Goal: Navigation & Orientation: Understand site structure

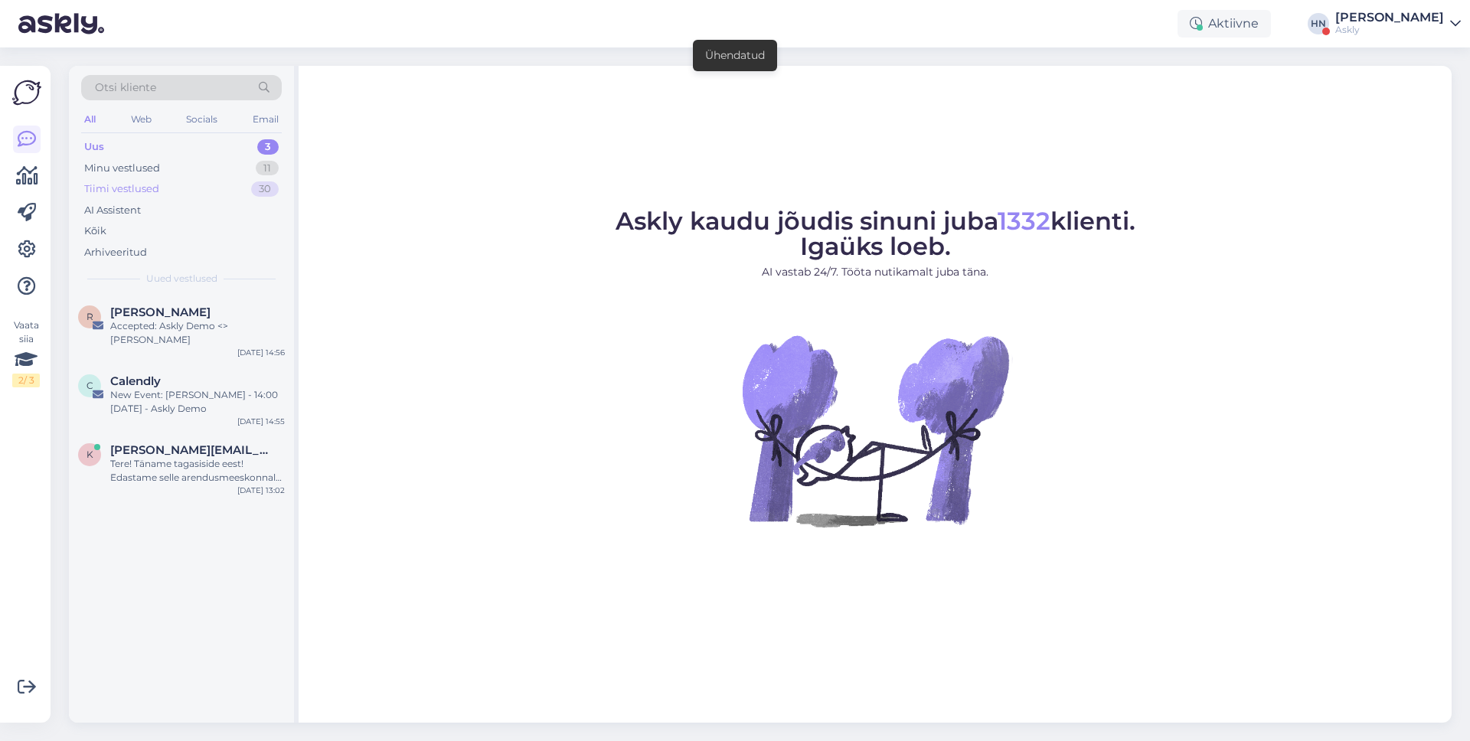
click at [136, 186] on div "Tiimi vestlused" at bounding box center [121, 189] width 75 height 15
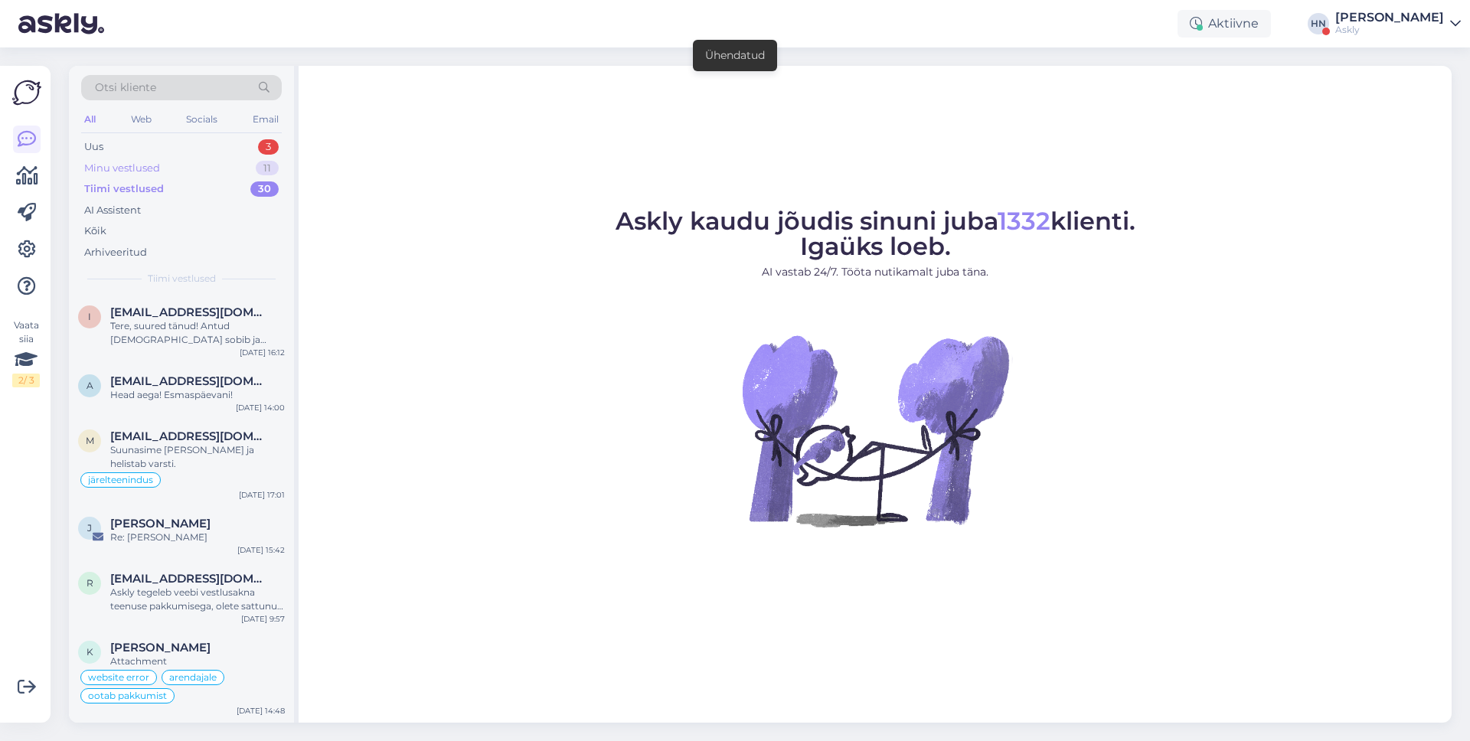
click at [144, 172] on div "Minu vestlused" at bounding box center [122, 168] width 76 height 15
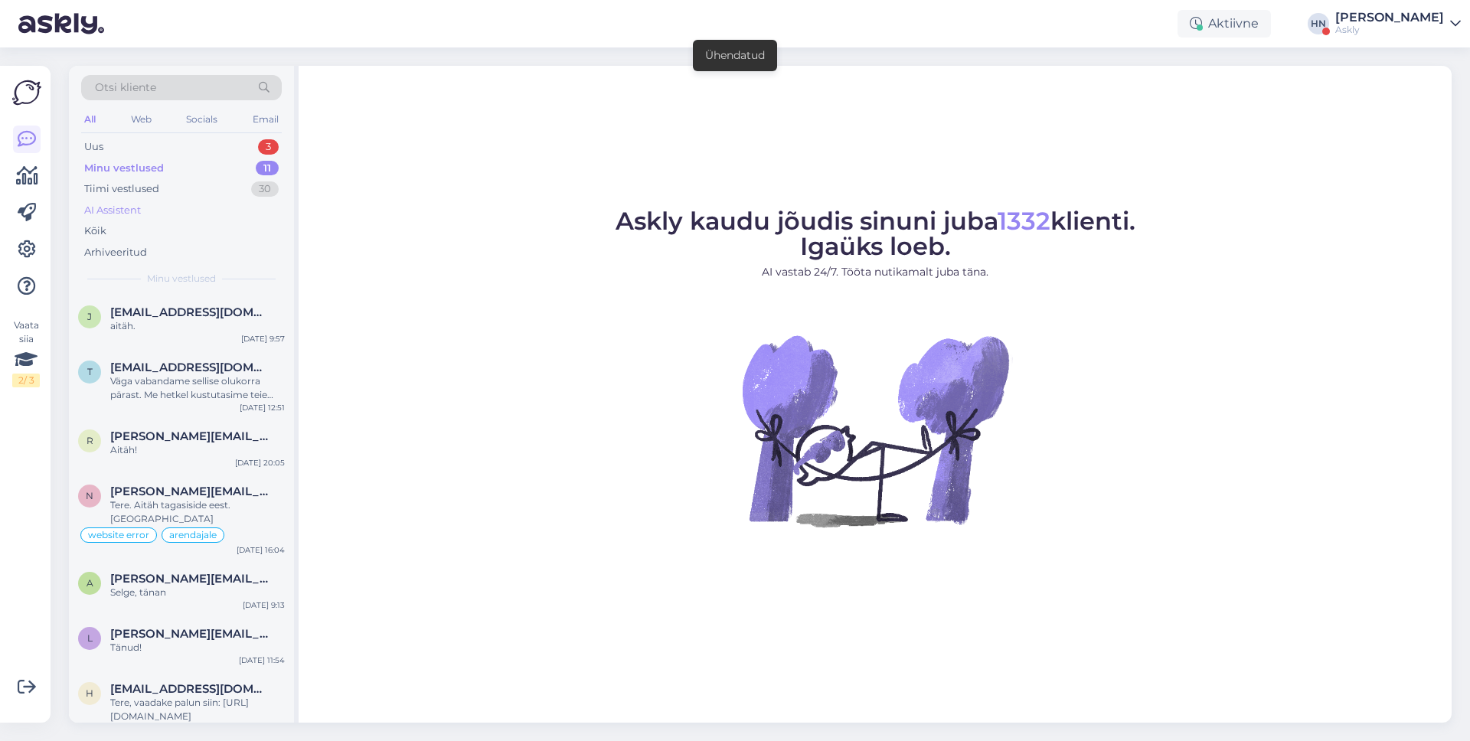
click at [124, 215] on div "AI Assistent" at bounding box center [112, 210] width 57 height 15
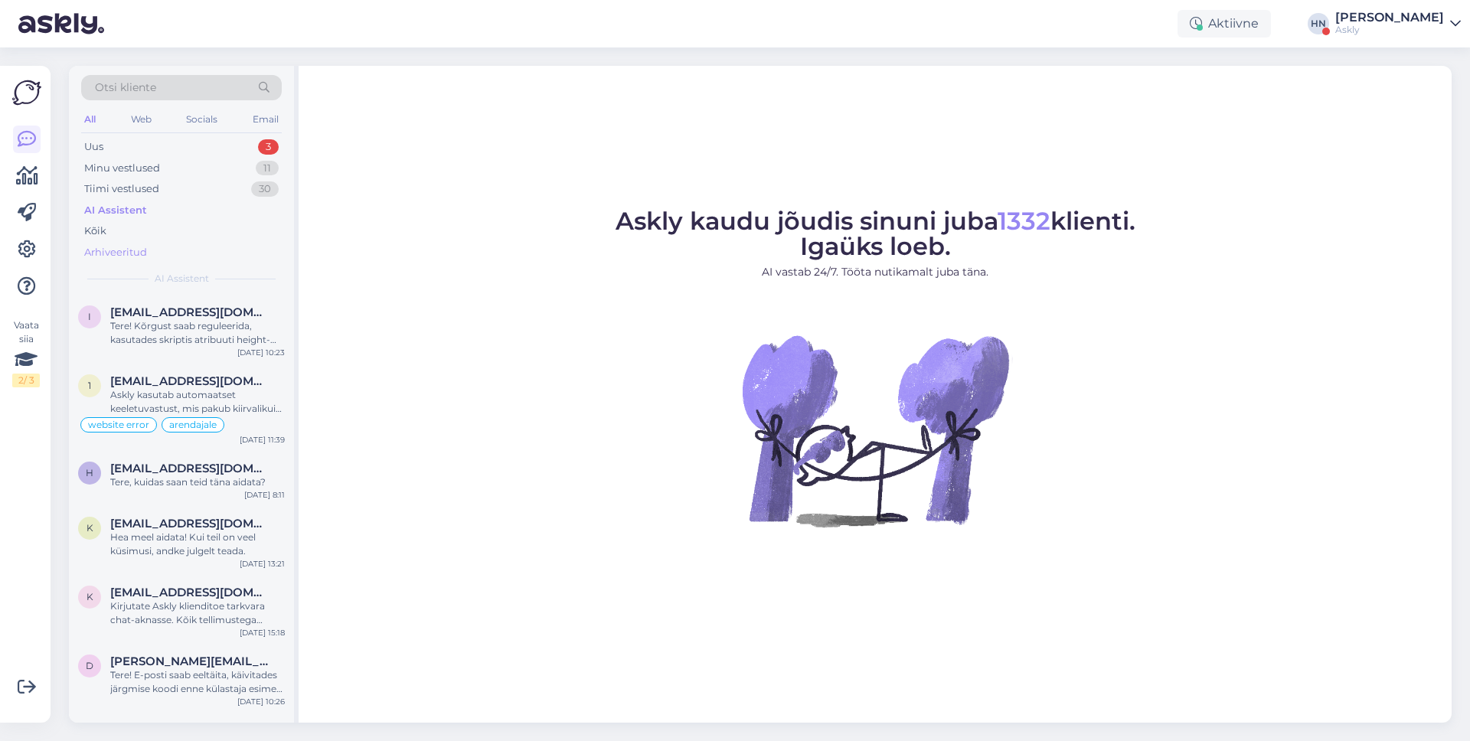
click at [117, 243] on div "Arhiveeritud" at bounding box center [181, 252] width 201 height 21
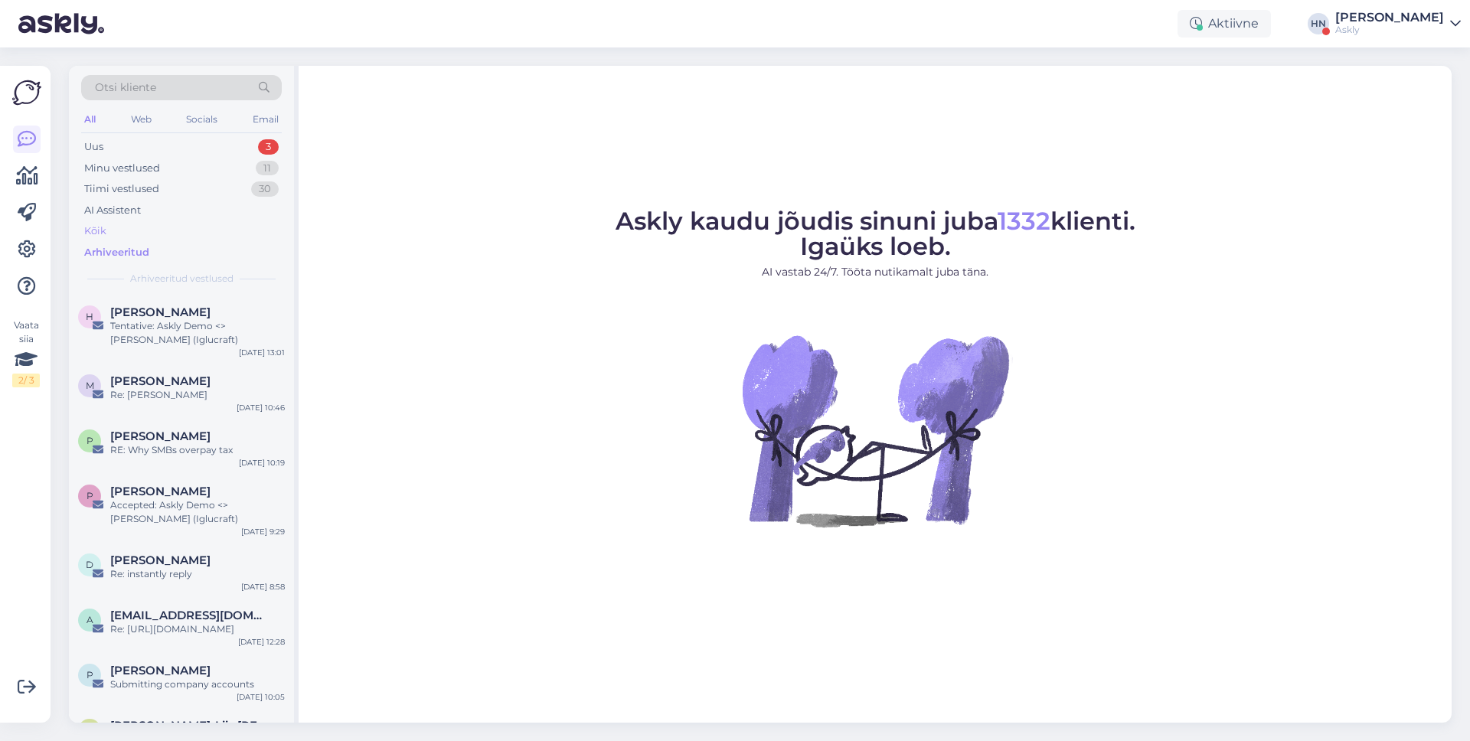
click at [118, 232] on div "Kõik" at bounding box center [181, 231] width 201 height 21
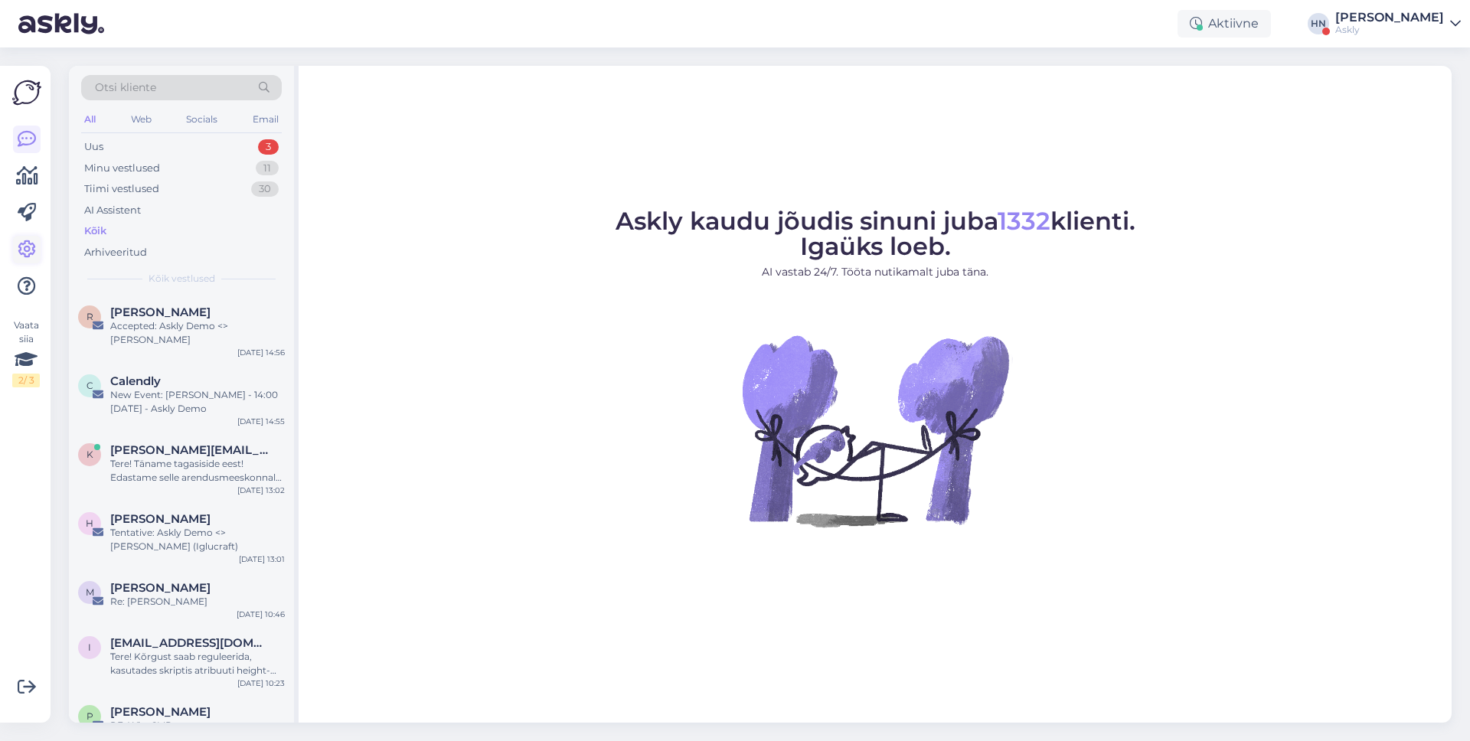
click at [27, 257] on icon at bounding box center [27, 249] width 18 height 18
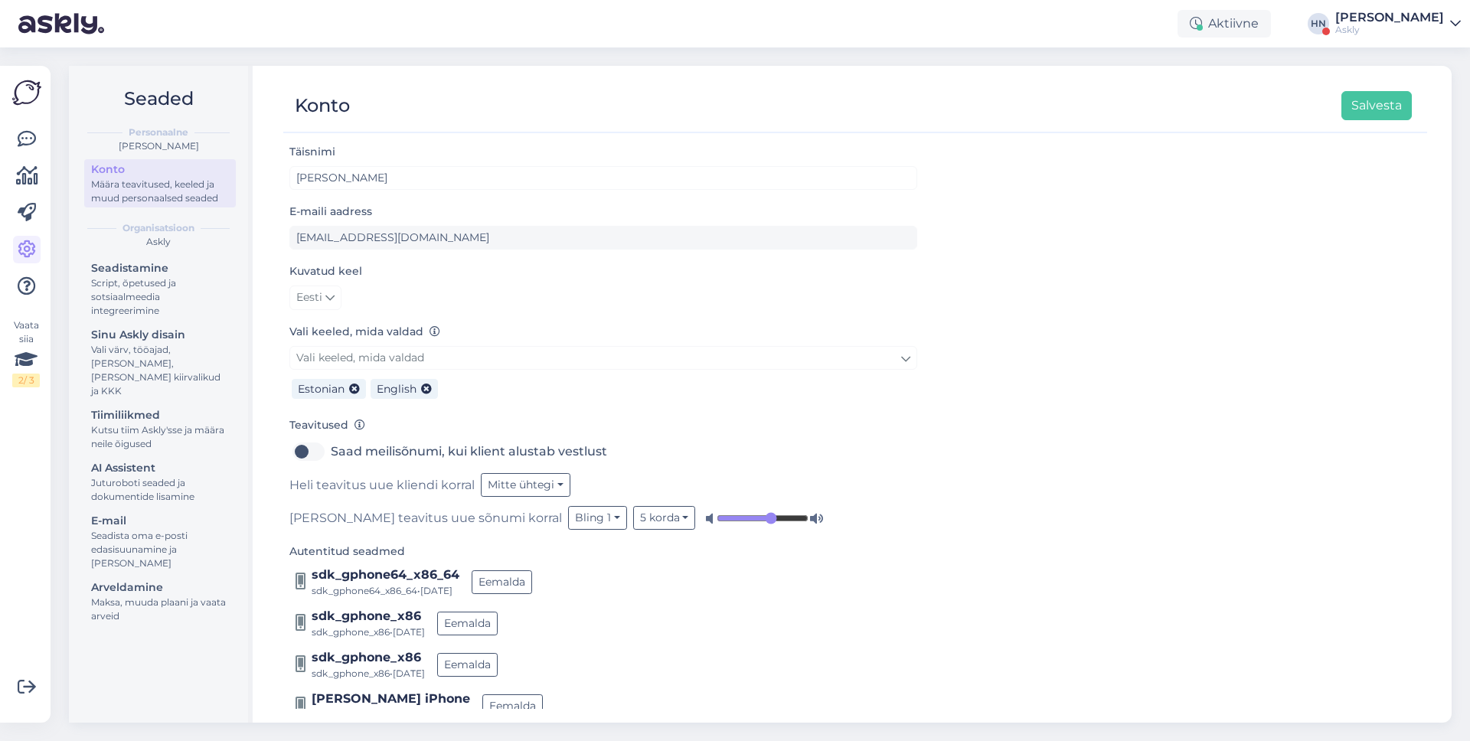
click at [124, 321] on div "Seadistamine Script, õpetused ja sotsiaalmeedia integreerimine Sinu Askly disai…" at bounding box center [160, 444] width 152 height 372
click at [126, 295] on div "Script, õpetused ja sotsiaalmeedia integreerimine" at bounding box center [160, 296] width 138 height 41
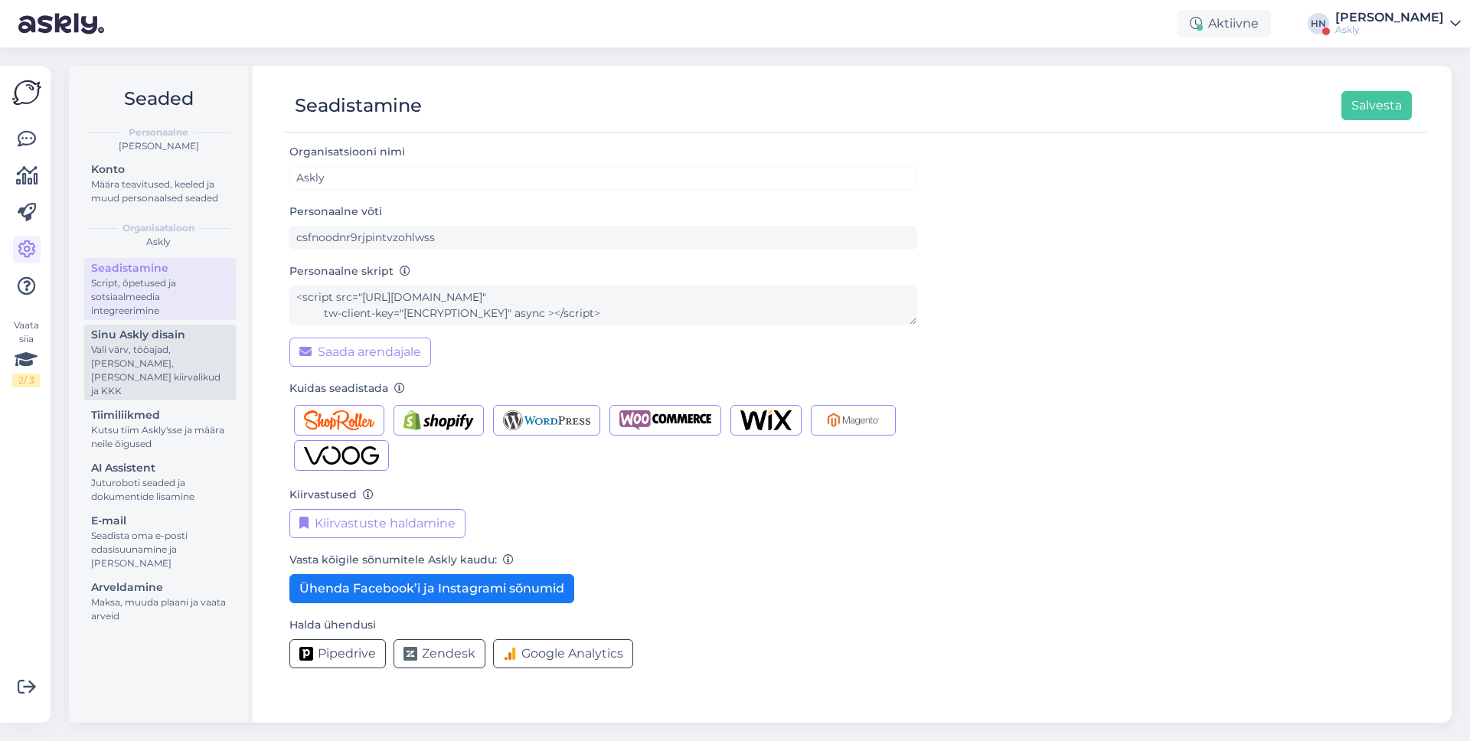
click at [126, 360] on div "Vali värv, tööajad, [PERSON_NAME], [PERSON_NAME] kiirvalikud ja KKK" at bounding box center [160, 370] width 138 height 55
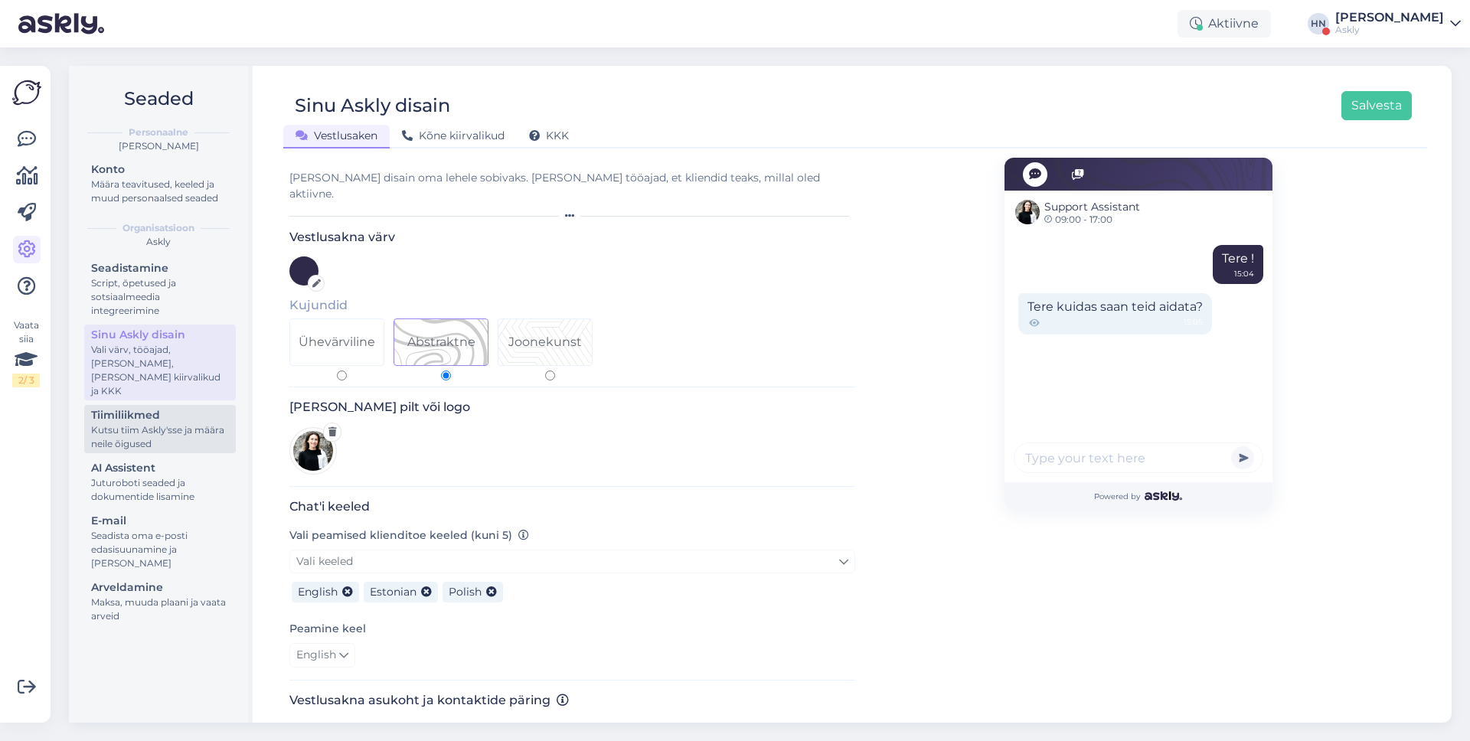
click at [140, 429] on div "Kutsu tiim Askly'sse ja määra neile õigused" at bounding box center [160, 438] width 138 height 28
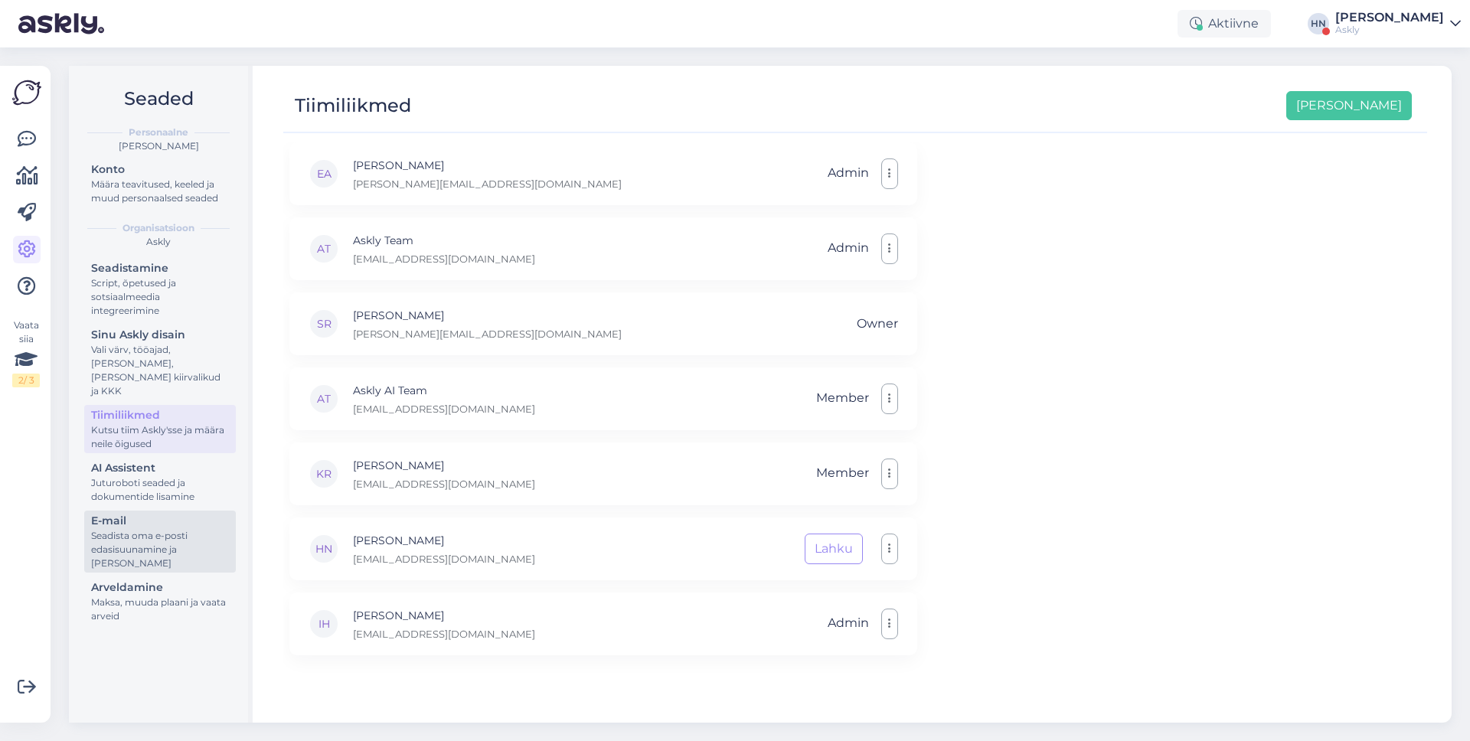
click at [136, 513] on div "E-mail" at bounding box center [160, 521] width 138 height 16
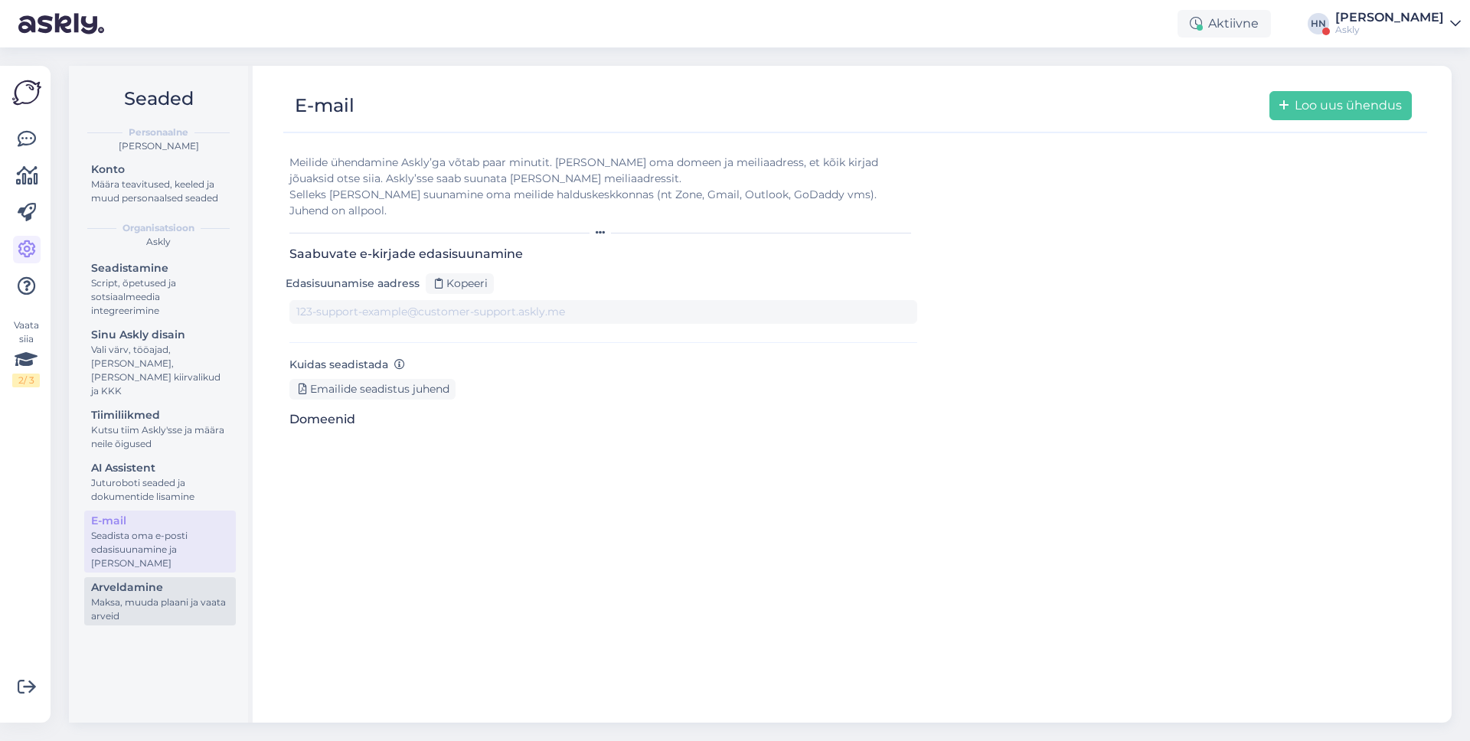
click at [131, 596] on div "Maksa, muuda plaani ja vaata arveid" at bounding box center [160, 610] width 138 height 28
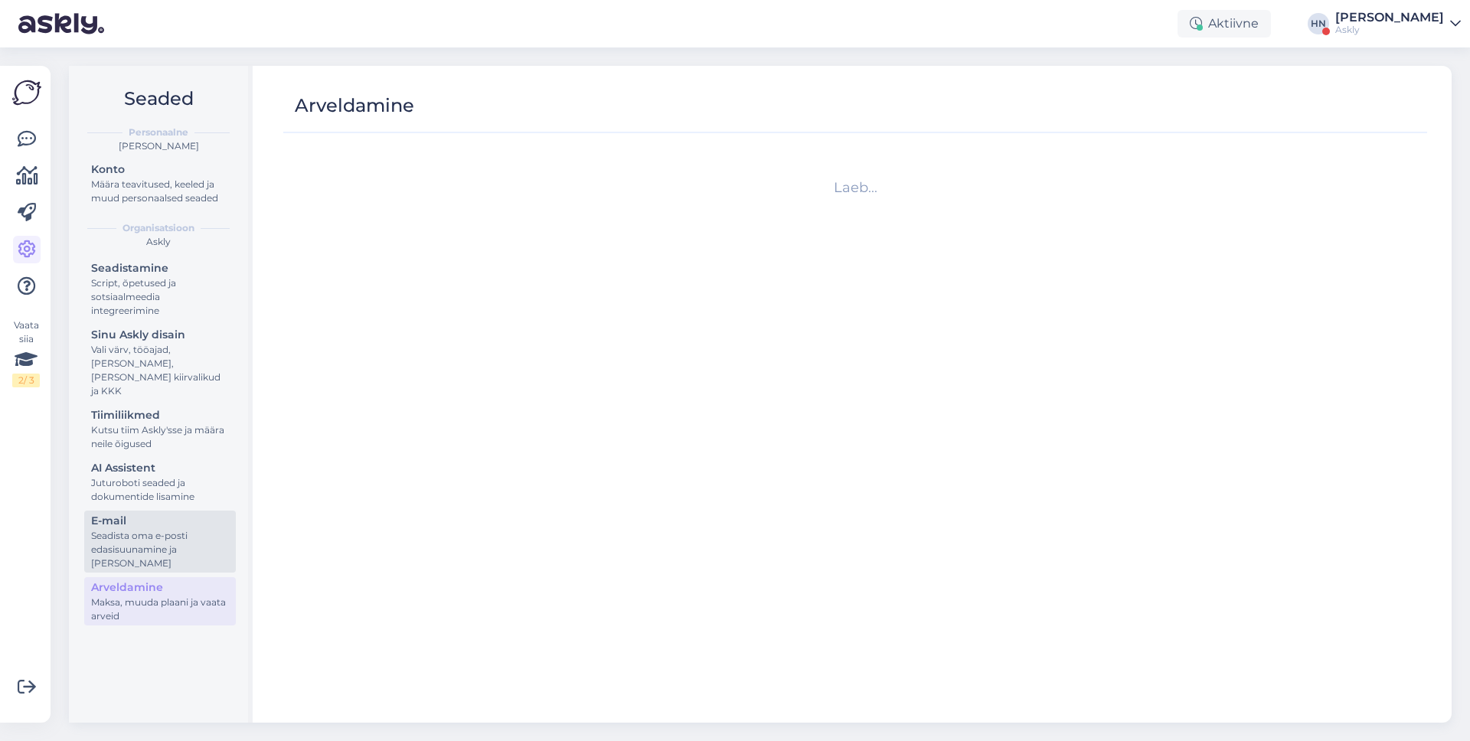
click at [149, 532] on div "Seadista oma e-posti edasisuunamine ja [PERSON_NAME]" at bounding box center [160, 549] width 138 height 41
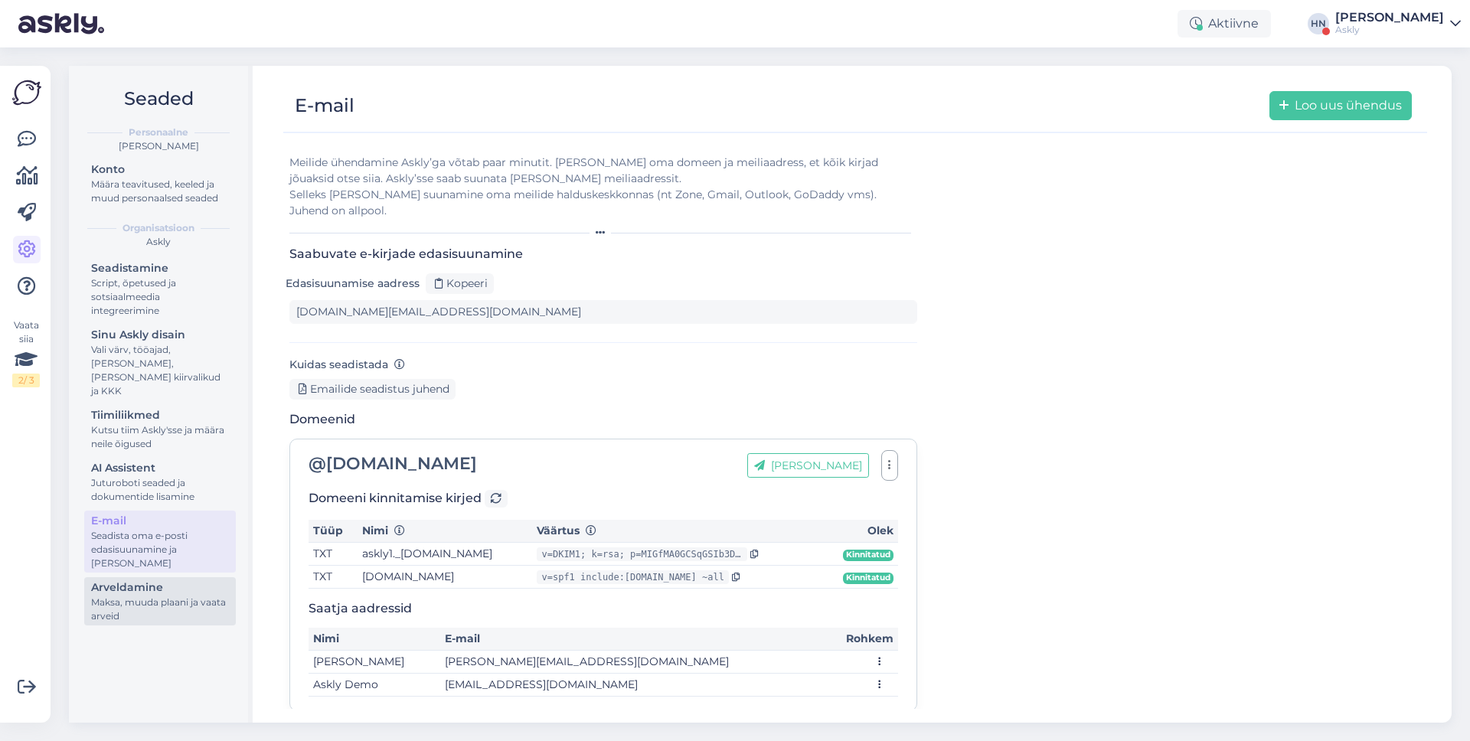
click at [142, 600] on div "Maksa, muuda plaani ja vaata arveid" at bounding box center [160, 610] width 138 height 28
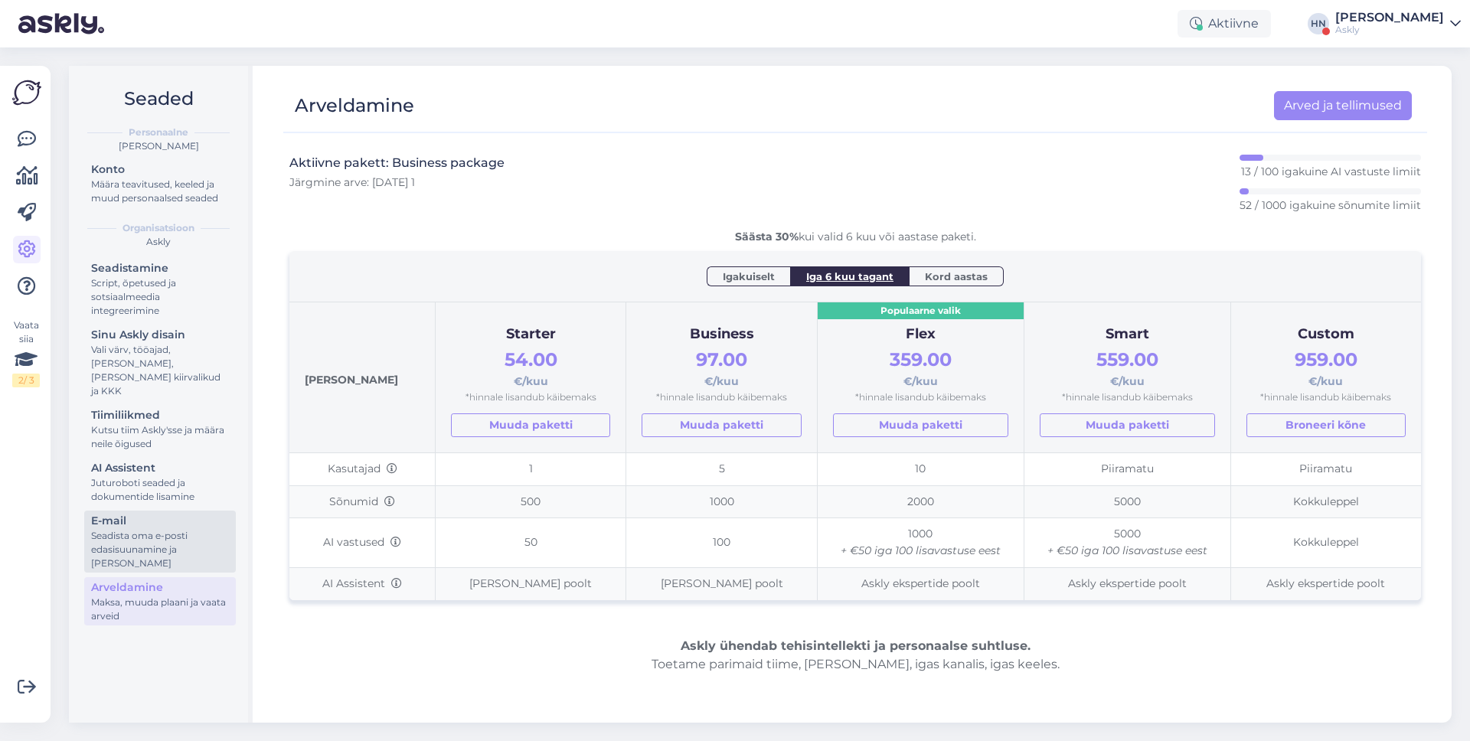
click at [142, 536] on div "Seadista oma e-posti edasisuunamine ja [PERSON_NAME]" at bounding box center [160, 549] width 138 height 41
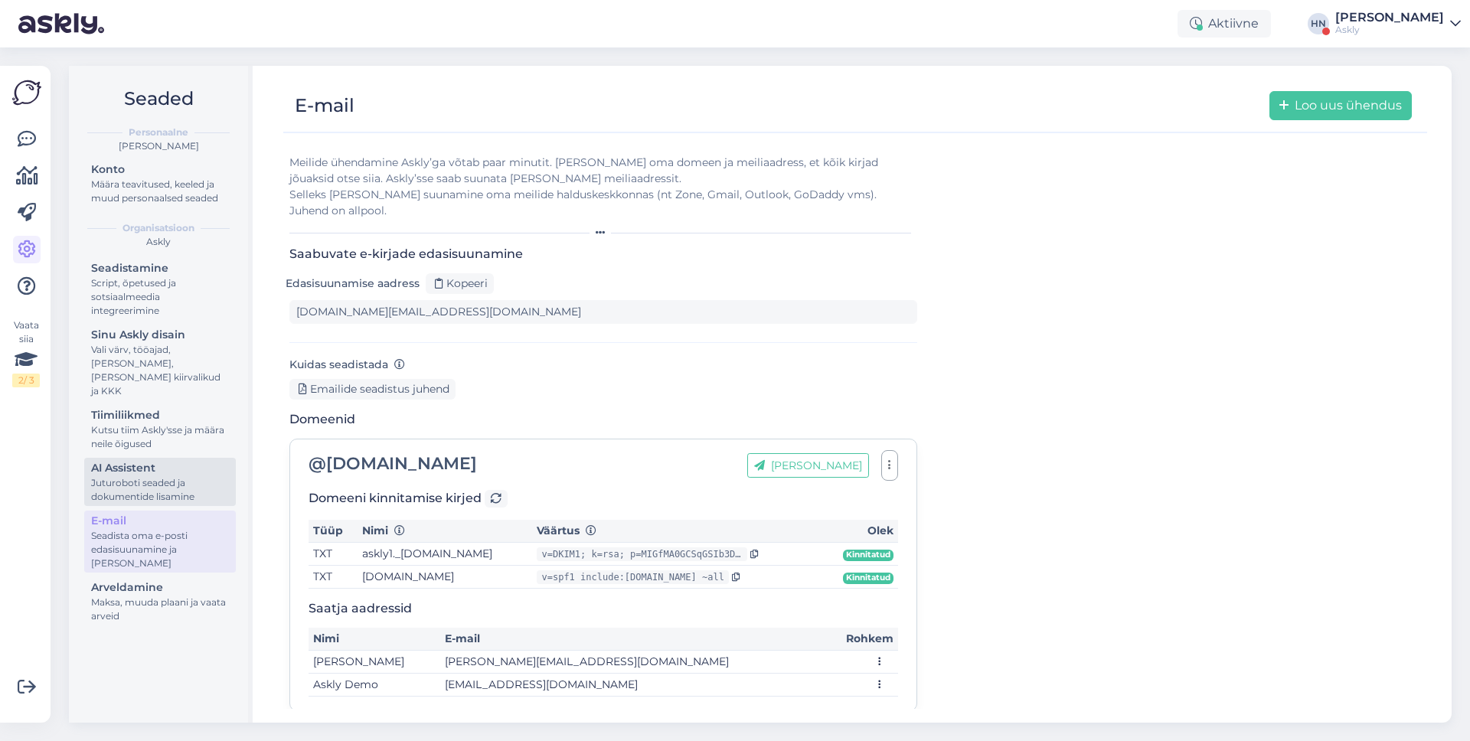
click at [161, 460] on div "AI Assistent" at bounding box center [160, 468] width 138 height 16
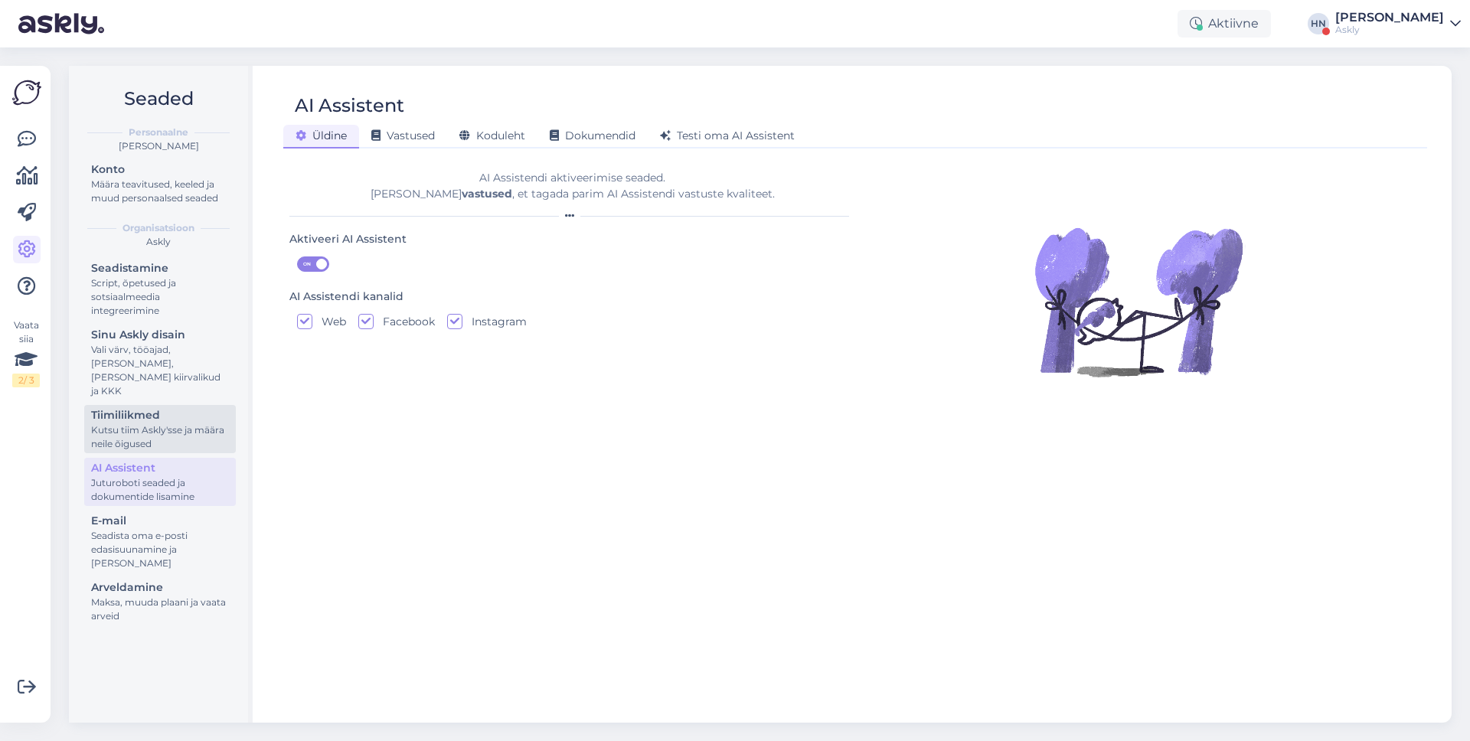
click at [168, 407] on div "Tiimiliikmed" at bounding box center [160, 415] width 138 height 16
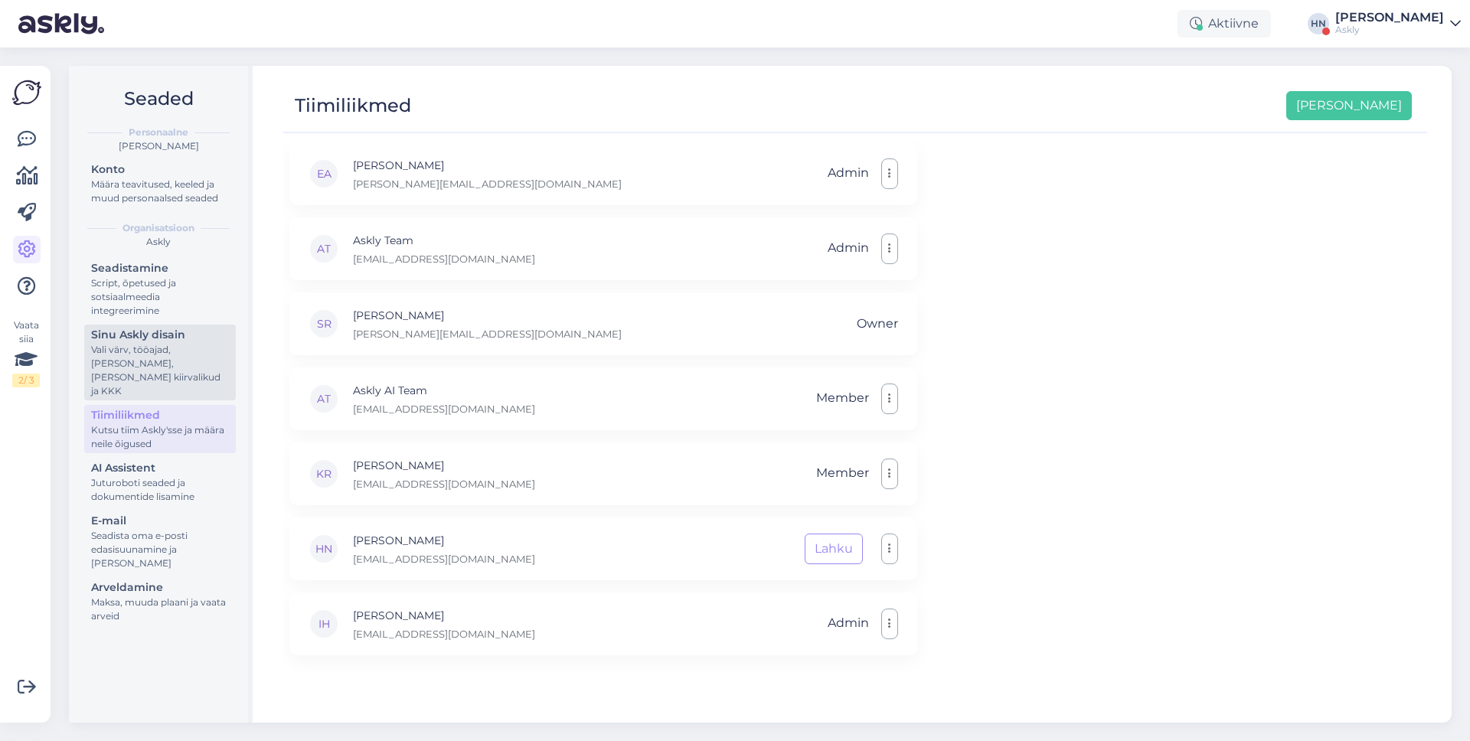
click at [173, 325] on link "Sinu Askly disain Vali värv, tööajad, [PERSON_NAME], [PERSON_NAME] kiirvalikud …" at bounding box center [160, 363] width 152 height 76
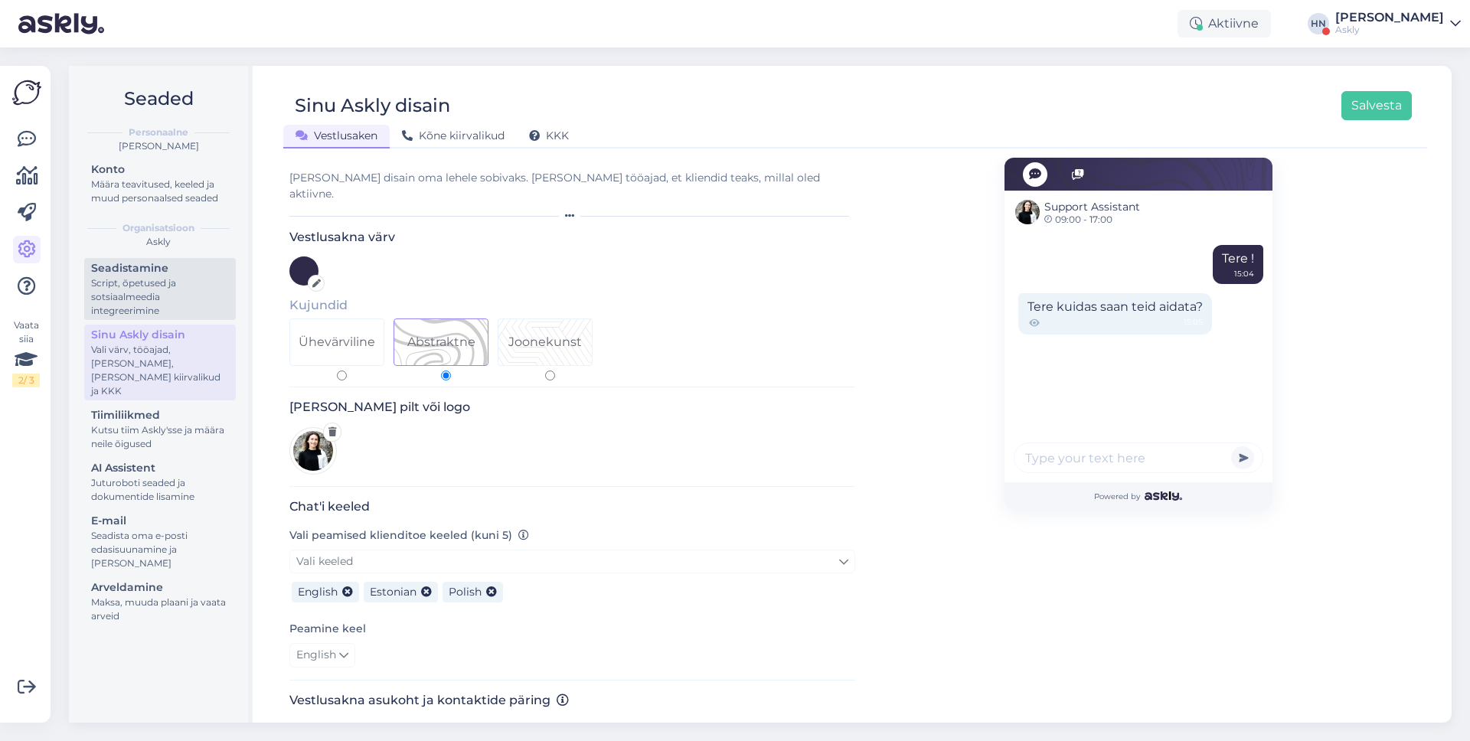
click at [168, 279] on div "Script, õpetused ja sotsiaalmeedia integreerimine" at bounding box center [160, 296] width 138 height 41
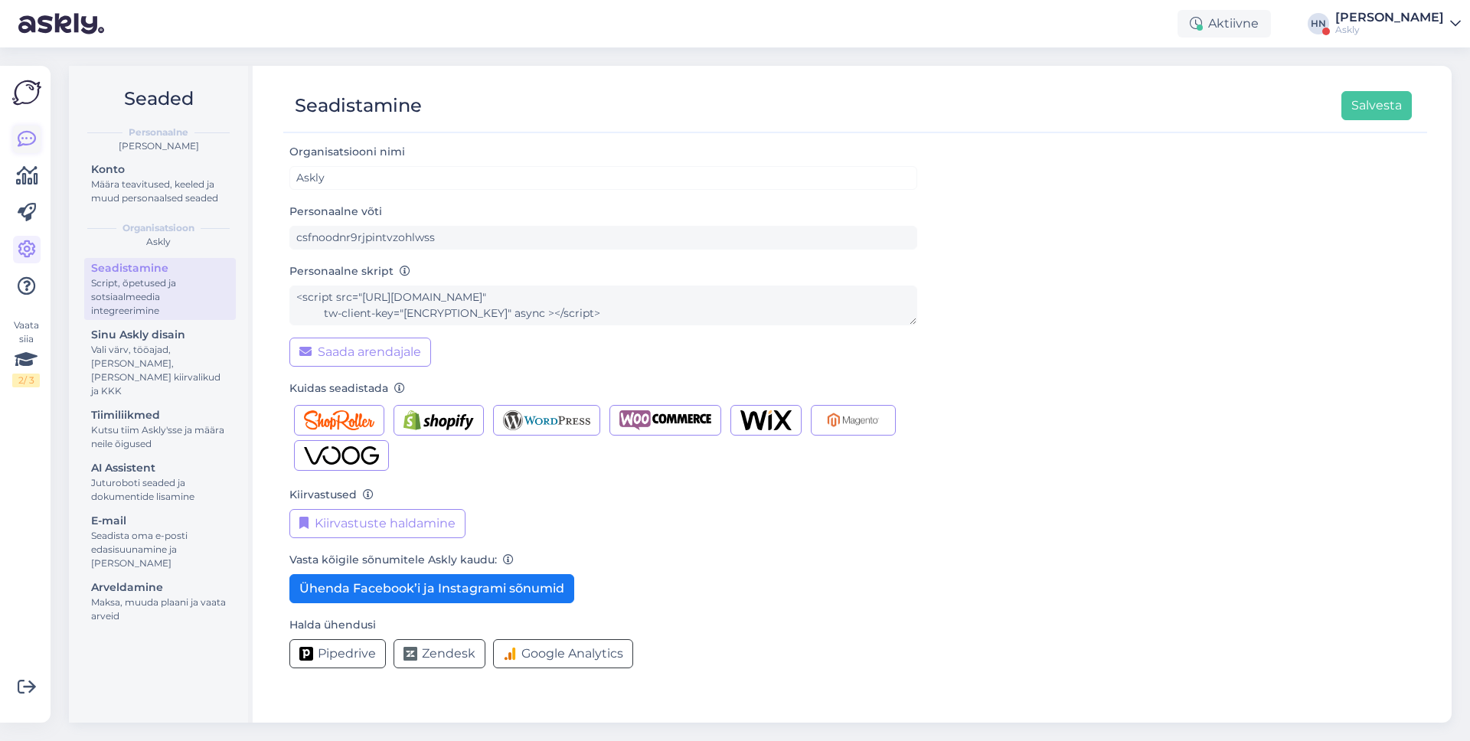
click at [33, 127] on link at bounding box center [27, 140] width 28 height 28
